Goal: Check status: Check status

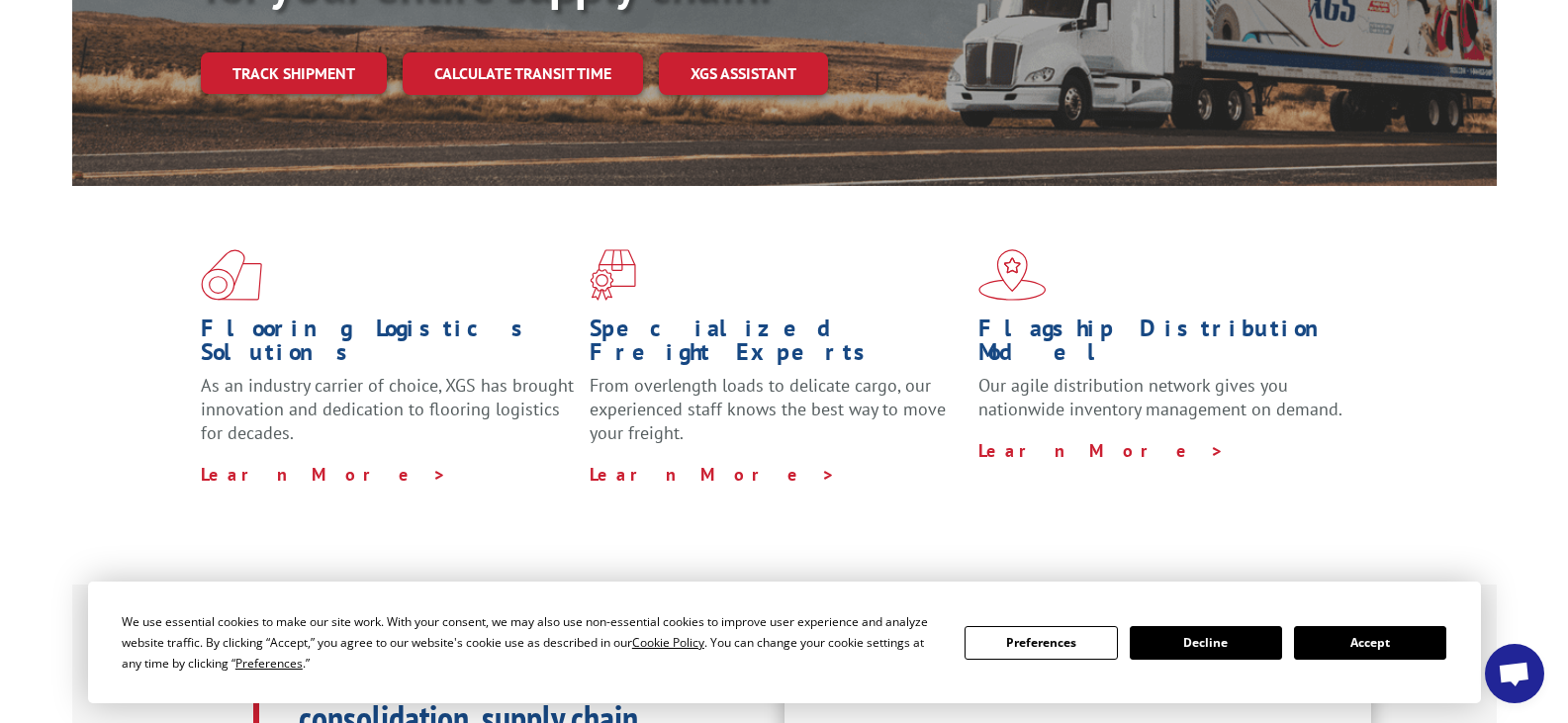
scroll to position [568, 0]
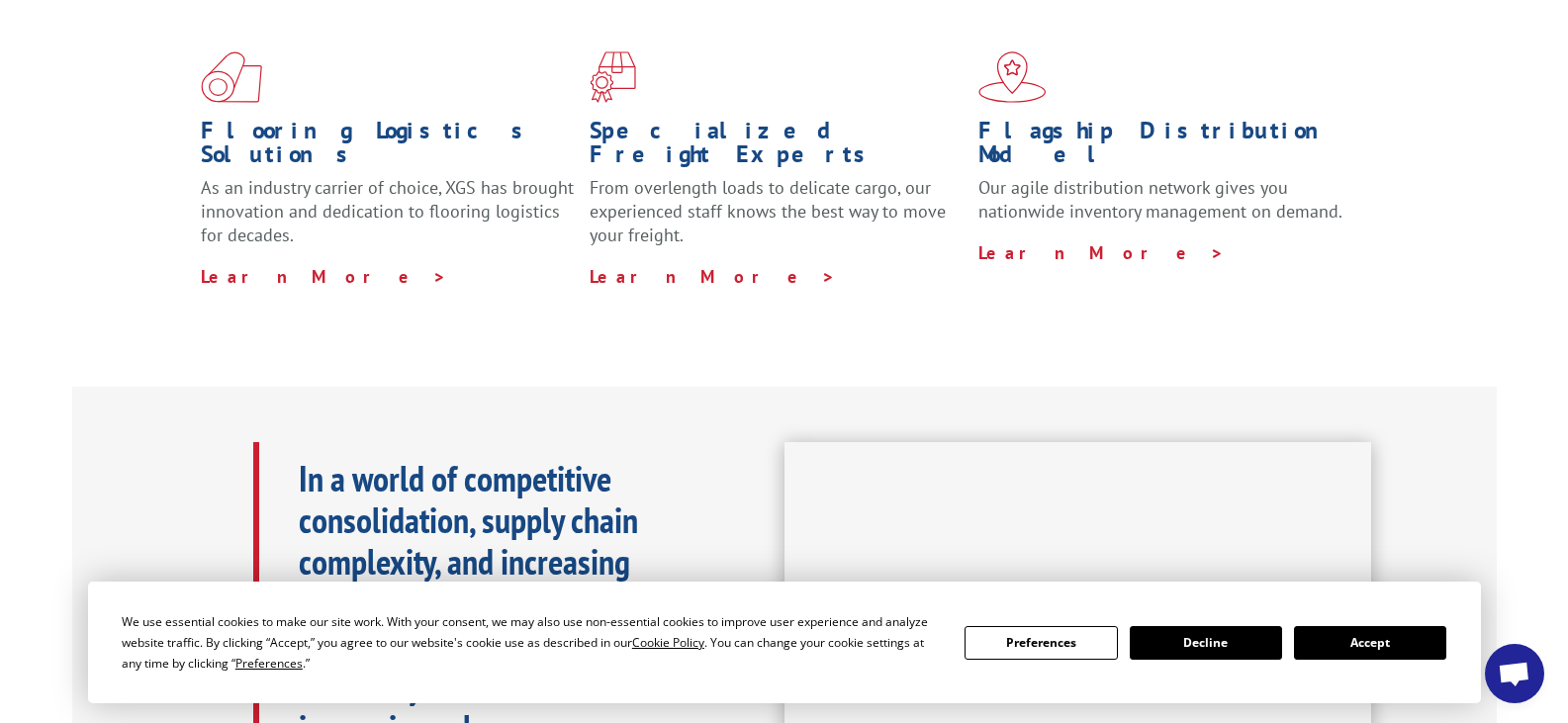
click at [1350, 651] on button "Accept" at bounding box center [1369, 644] width 152 height 34
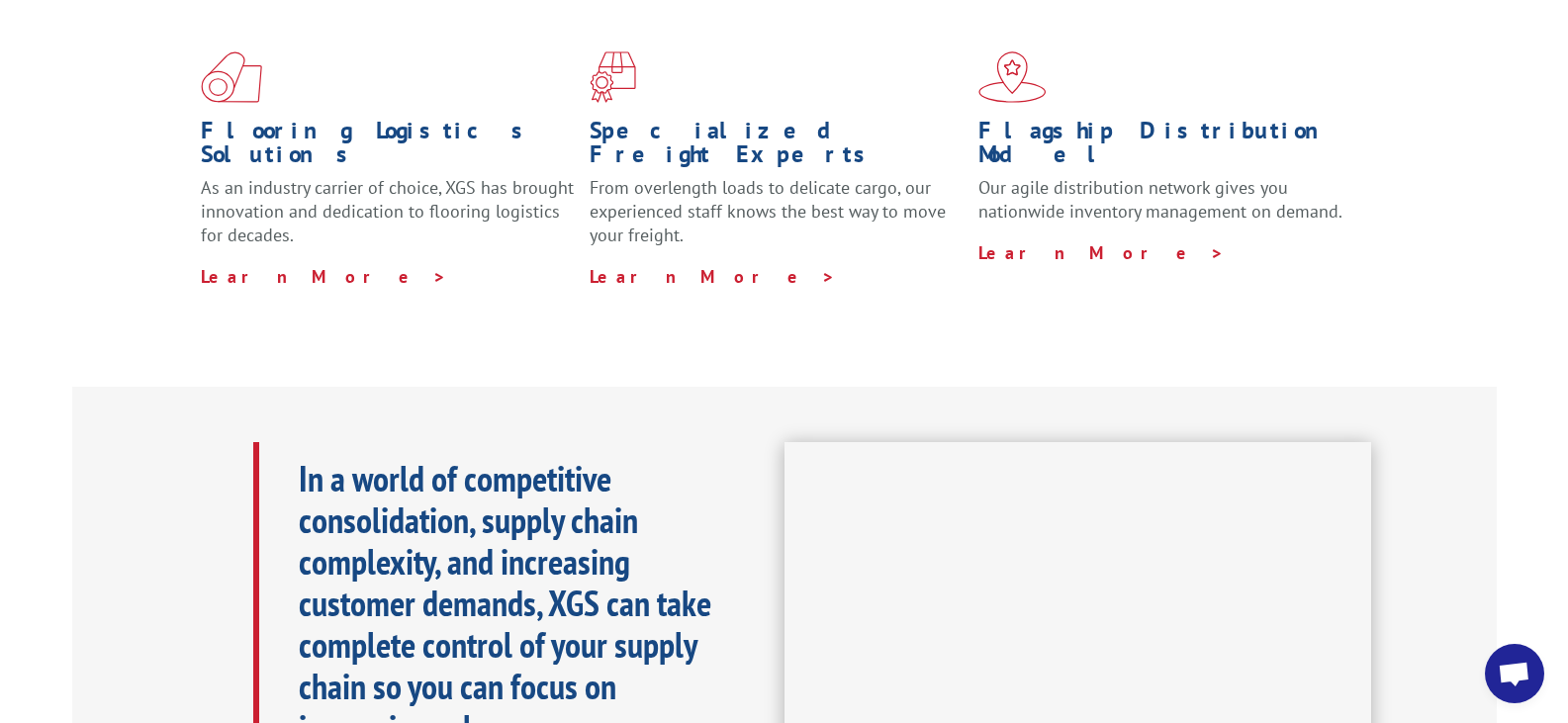
scroll to position [0, 0]
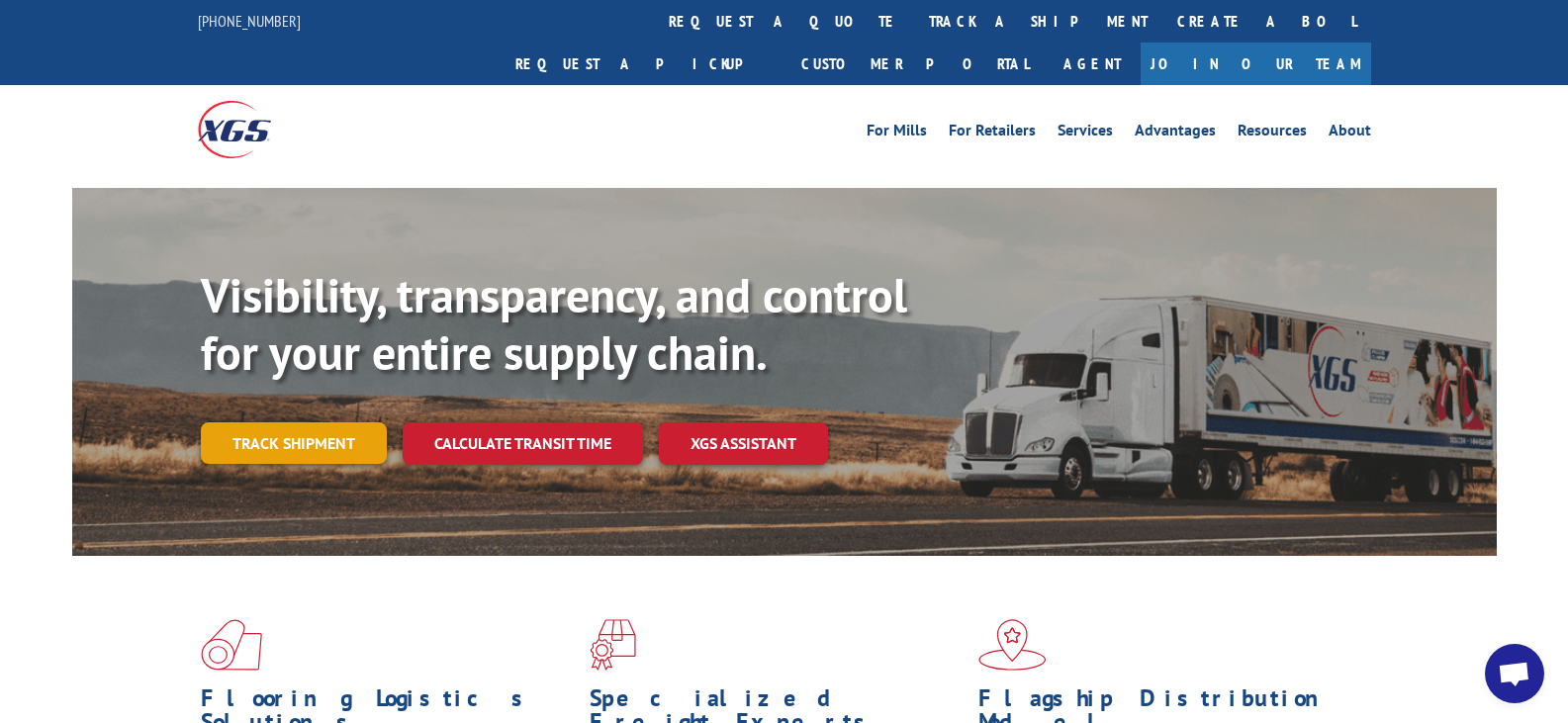
click at [295, 422] on link "Track shipment" at bounding box center [293, 443] width 186 height 42
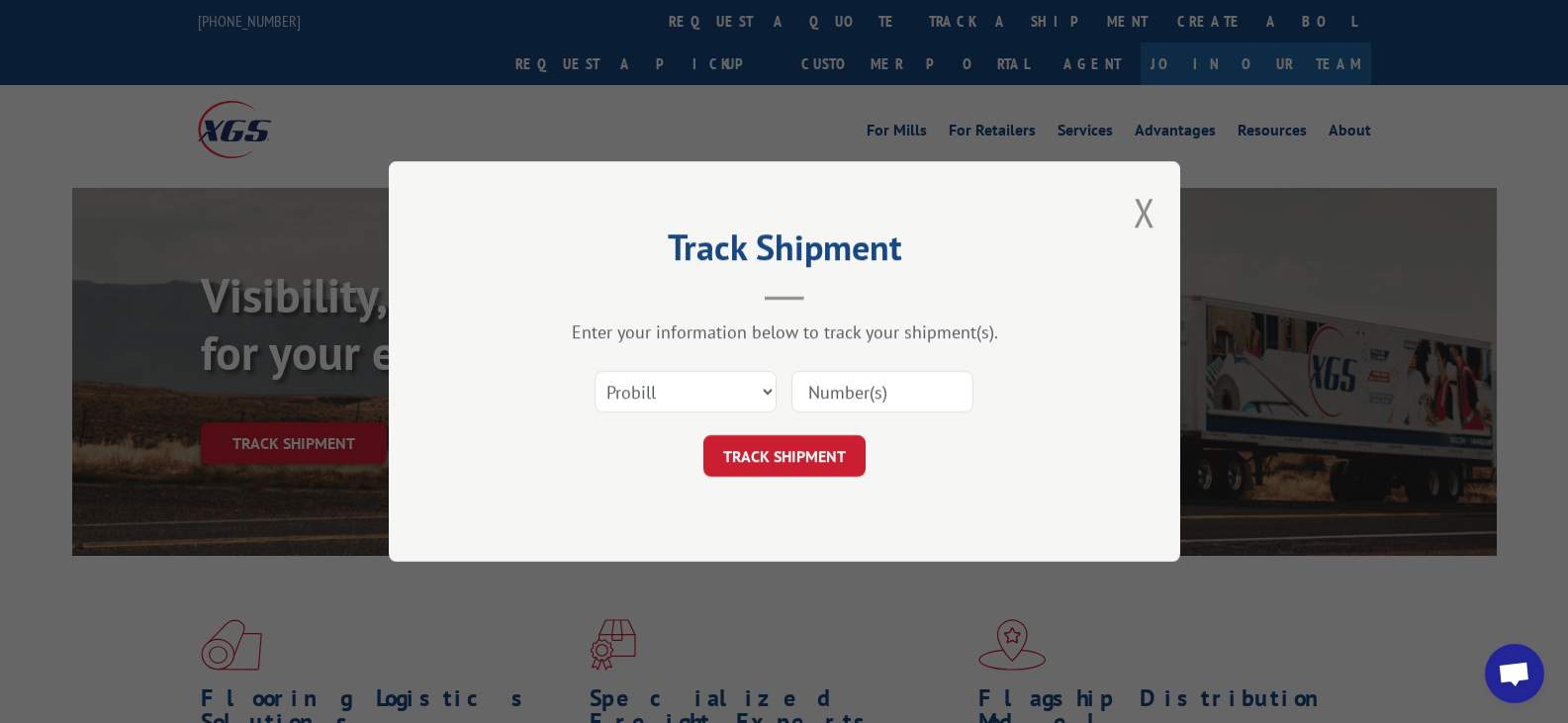
click at [847, 403] on input at bounding box center [882, 392] width 182 height 42
click at [848, 402] on input at bounding box center [882, 392] width 182 height 42
paste input "17001817"
type input "17001817"
click at [729, 396] on select "Select category... Probill BOL PO" at bounding box center [685, 392] width 182 height 42
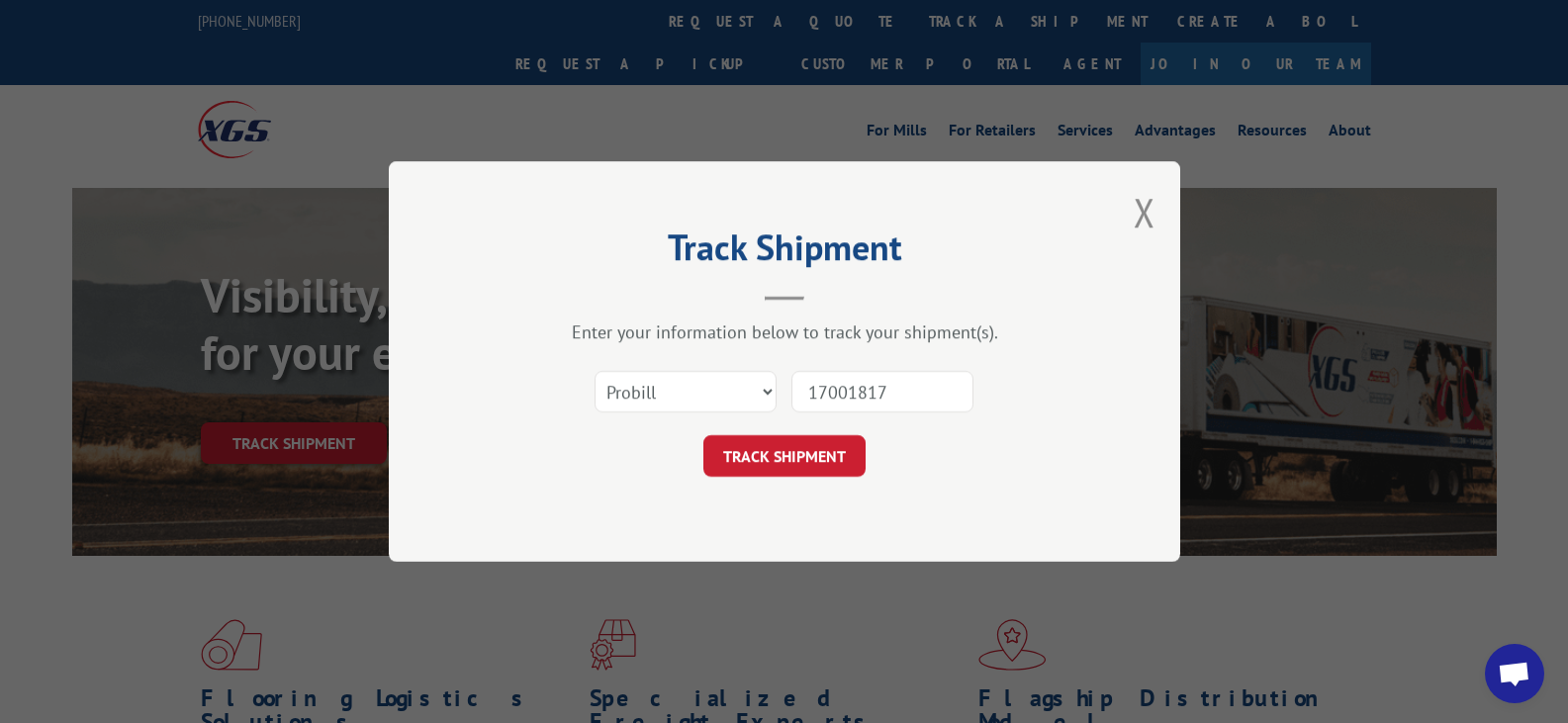
drag, startPoint x: 933, startPoint y: 473, endPoint x: 913, endPoint y: 469, distance: 20.4
click at [933, 474] on div "TRACK SHIPMENT" at bounding box center [784, 456] width 594 height 42
click at [829, 451] on button "TRACK SHIPMENT" at bounding box center [784, 456] width 162 height 42
